Goal: Information Seeking & Learning: Compare options

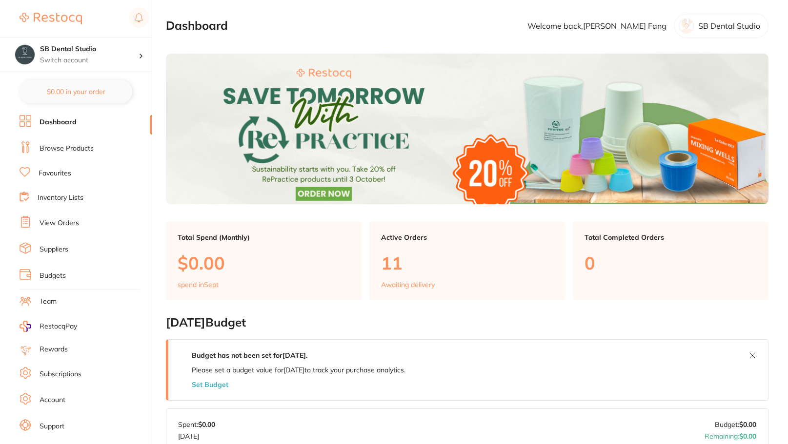
click at [46, 146] on link "Browse Products" at bounding box center [67, 149] width 54 height 10
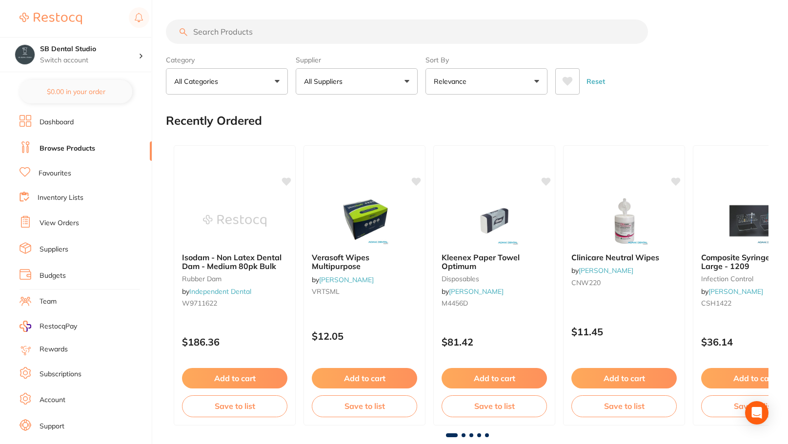
click at [316, 33] on input "search" at bounding box center [407, 32] width 482 height 24
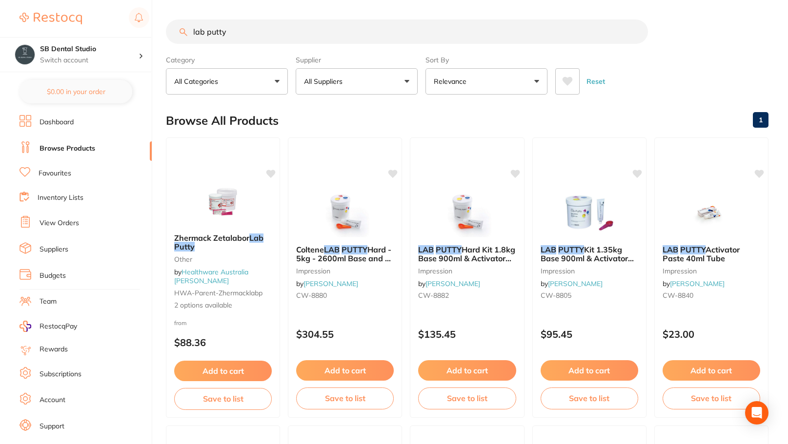
click at [193, 33] on input "lab putty" at bounding box center [407, 32] width 482 height 24
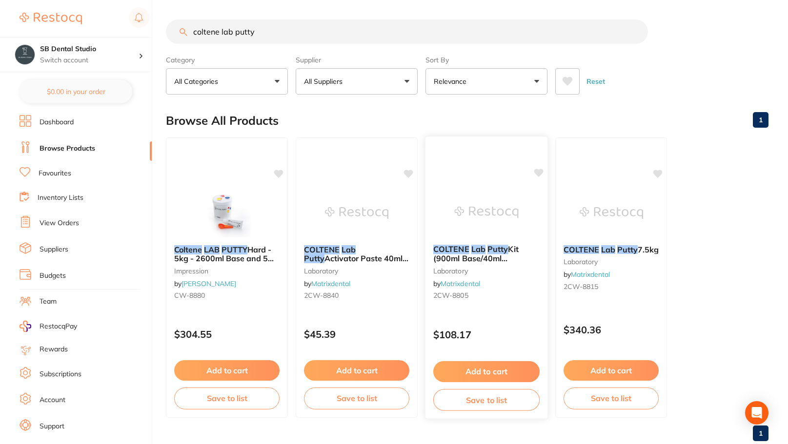
click at [481, 251] on em "Lab" at bounding box center [478, 249] width 14 height 10
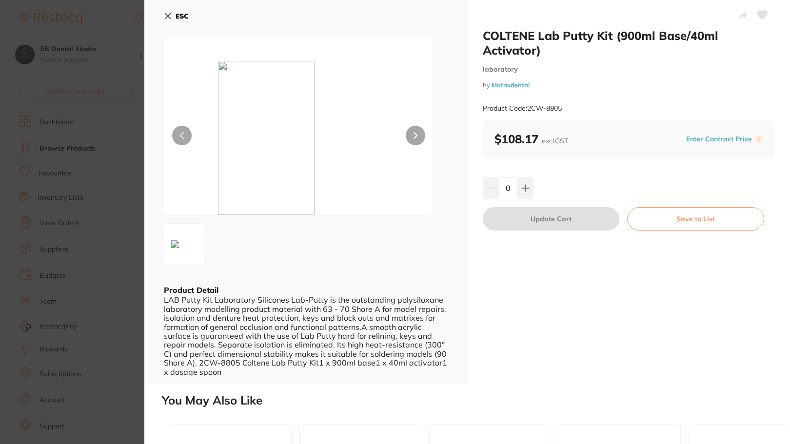
click at [128, 228] on section "COLTENE Lab Putty Kit (900ml Base/40ml Activator) laboratory by Matrixdental Pr…" at bounding box center [395, 222] width 790 height 444
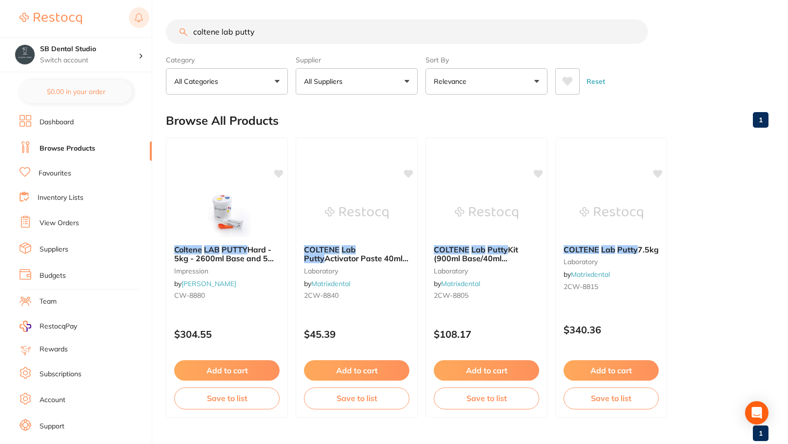
drag, startPoint x: 270, startPoint y: 31, endPoint x: 142, endPoint y: 22, distance: 127.6
click at [142, 22] on div "$0.00 SB Dental Studio Switch account SB Dental Studio $0.00 in your order Dash…" at bounding box center [394, 222] width 788 height 444
click at [723, 75] on div "Reset" at bounding box center [657, 77] width 205 height 34
click at [709, 25] on div "coltene lab putty" at bounding box center [467, 32] width 602 height 24
click at [359, 11] on main "coltene lab putty Category All Categories All Categories impression laboratory …" at bounding box center [477, 234] width 622 height 469
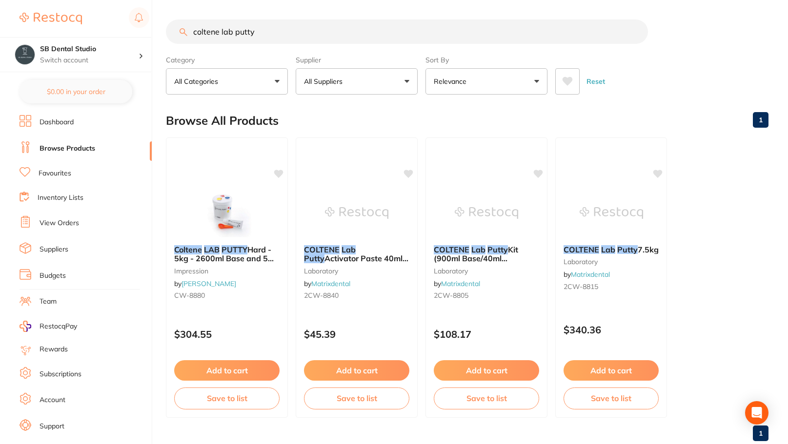
drag, startPoint x: 257, startPoint y: 31, endPoint x: 170, endPoint y: 25, distance: 87.5
click at [170, 25] on input "coltene lab putty" at bounding box center [407, 32] width 482 height 24
drag, startPoint x: 263, startPoint y: 40, endPoint x: 191, endPoint y: 41, distance: 72.2
click at [191, 41] on input "coltene lab putty" at bounding box center [407, 32] width 482 height 24
type input "U"
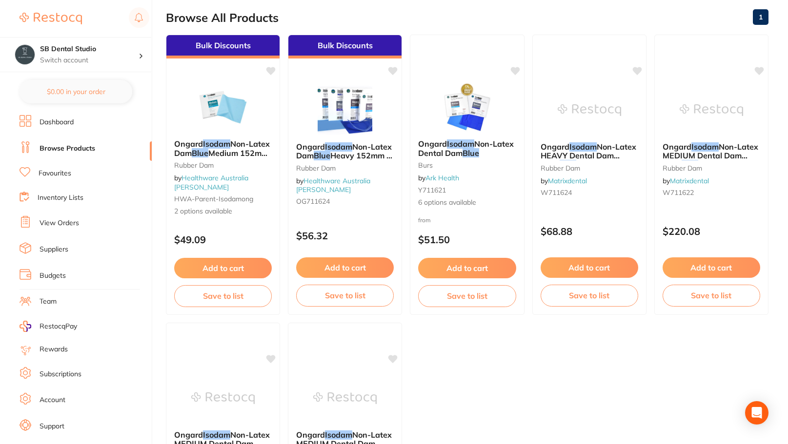
scroll to position [99, 0]
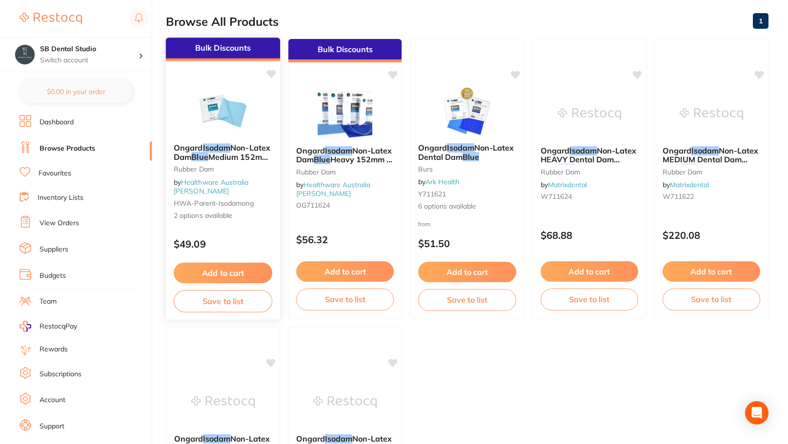
click at [235, 150] on span "Non-Latex Dam" at bounding box center [222, 152] width 97 height 19
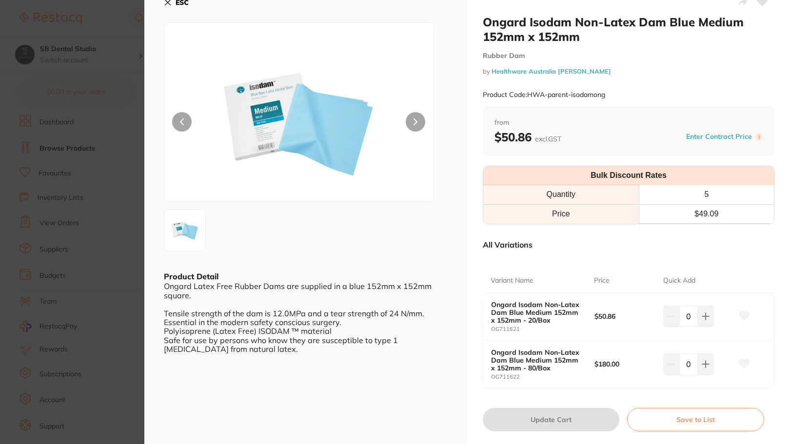
scroll to position [11, 0]
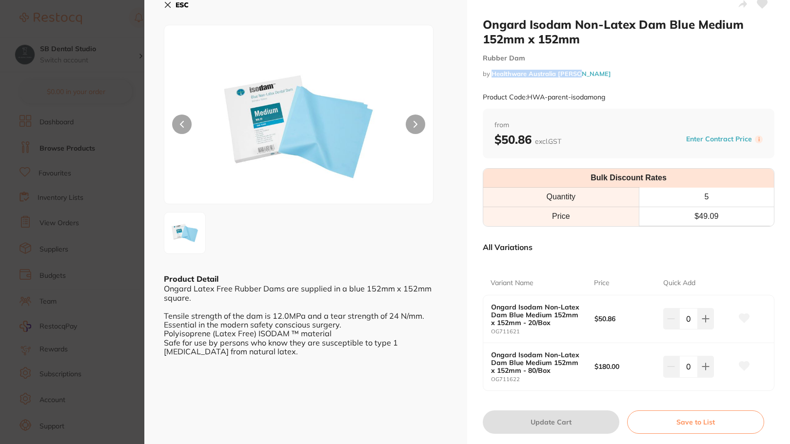
drag, startPoint x: 576, startPoint y: 76, endPoint x: 491, endPoint y: 75, distance: 84.9
click at [491, 75] on small "by Healthware Australia [PERSON_NAME]" at bounding box center [629, 73] width 292 height 7
copy link "Healthware Australia [PERSON_NAME]"
click at [184, 4] on b "ESC" at bounding box center [182, 4] width 13 height 9
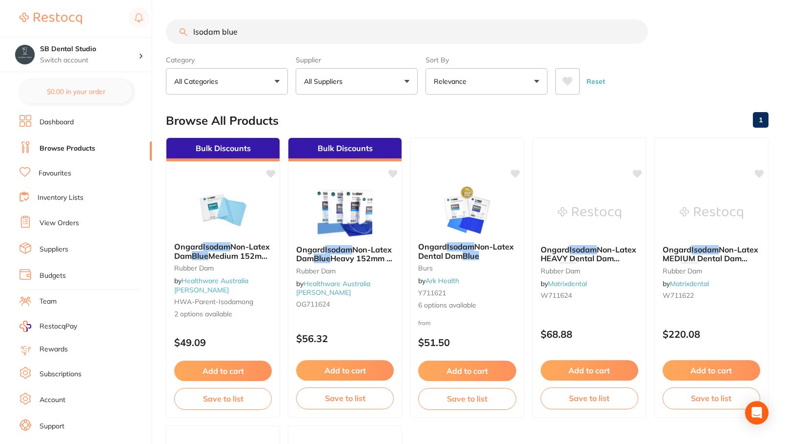
drag, startPoint x: 238, startPoint y: 31, endPoint x: 156, endPoint y: 27, distance: 82.5
click at [156, 27] on div "$0.00 SB Dental Studio Switch account SB Dental Studio $0.00 in your order Dash…" at bounding box center [394, 222] width 788 height 444
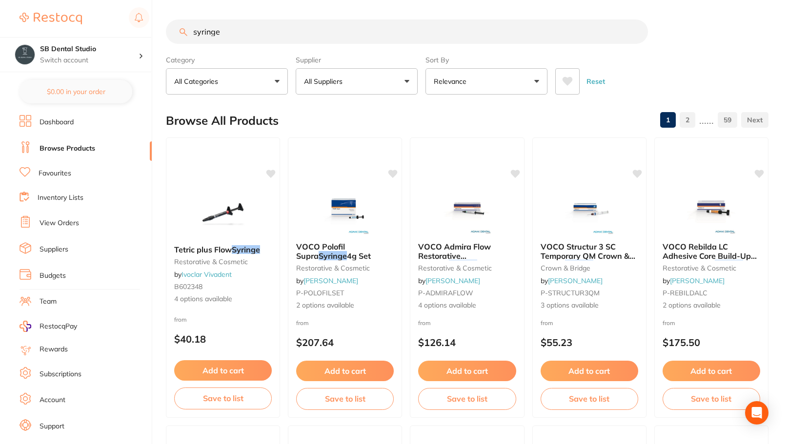
click at [194, 33] on input "syringe" at bounding box center [407, 32] width 482 height 24
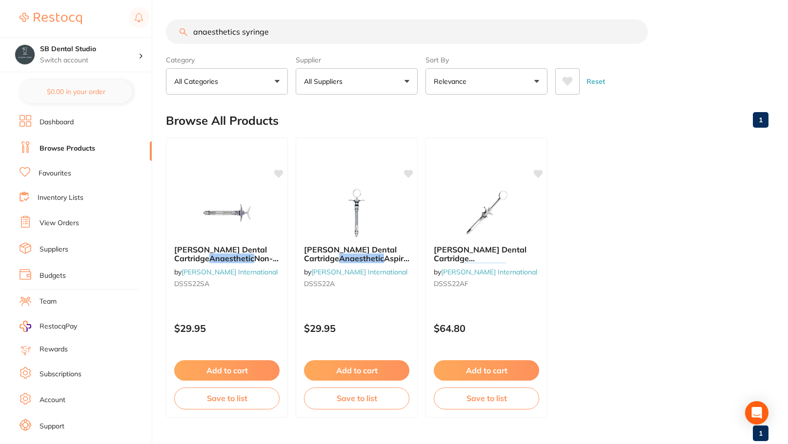
drag, startPoint x: 284, startPoint y: 34, endPoint x: 189, endPoint y: 36, distance: 95.1
click at [189, 36] on input "anaesthetics syringe" at bounding box center [407, 32] width 482 height 24
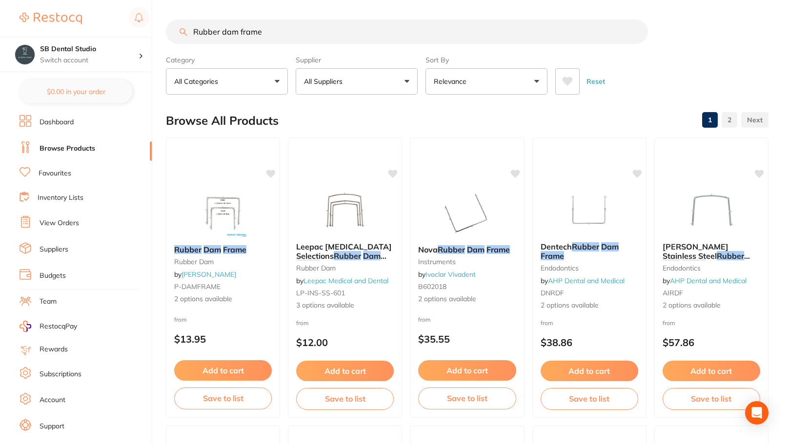
drag, startPoint x: 268, startPoint y: 30, endPoint x: 160, endPoint y: 24, distance: 108.5
click at [160, 24] on div "$0.00 SB Dental Studio Switch account SB Dental Studio $0.00 in your order Dash…" at bounding box center [394, 222] width 788 height 444
type input "Dam punch"
